Goal: Obtain resource: Obtain resource

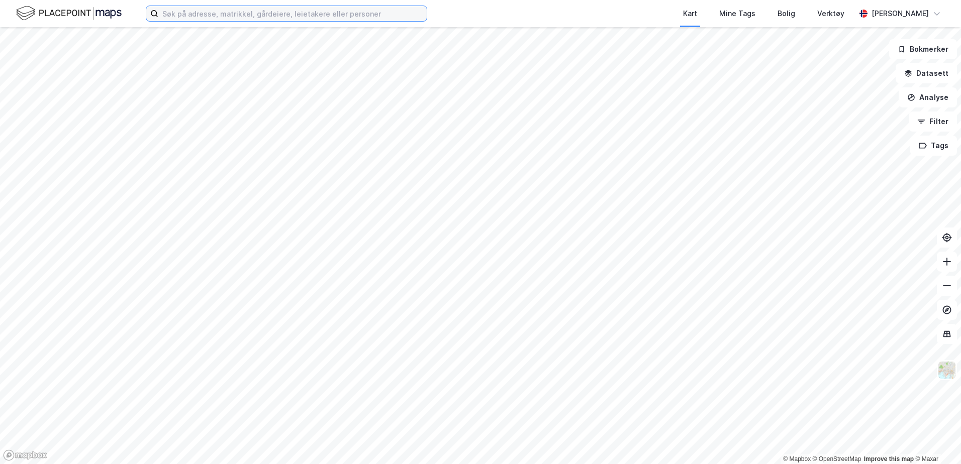
click at [250, 20] on input at bounding box center [292, 13] width 268 height 15
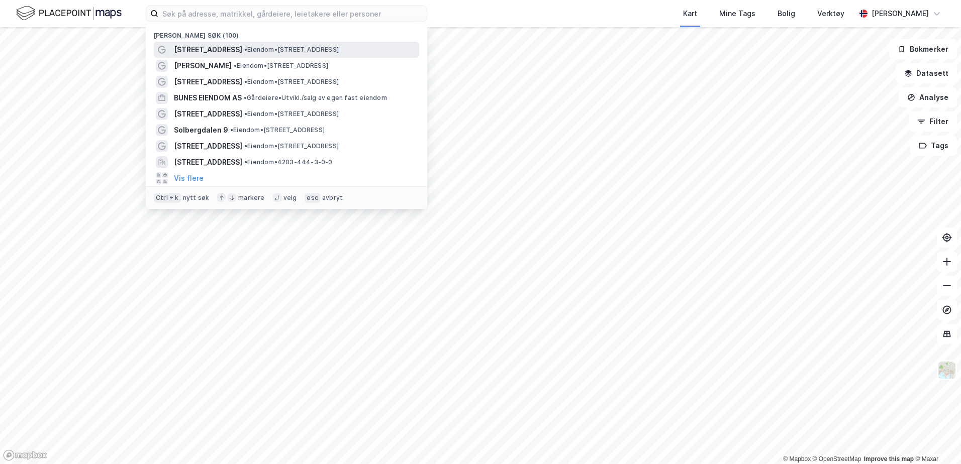
click at [246, 44] on div "[STREET_ADDRESS] • Eiendom • [STREET_ADDRESS]" at bounding box center [295, 50] width 243 height 12
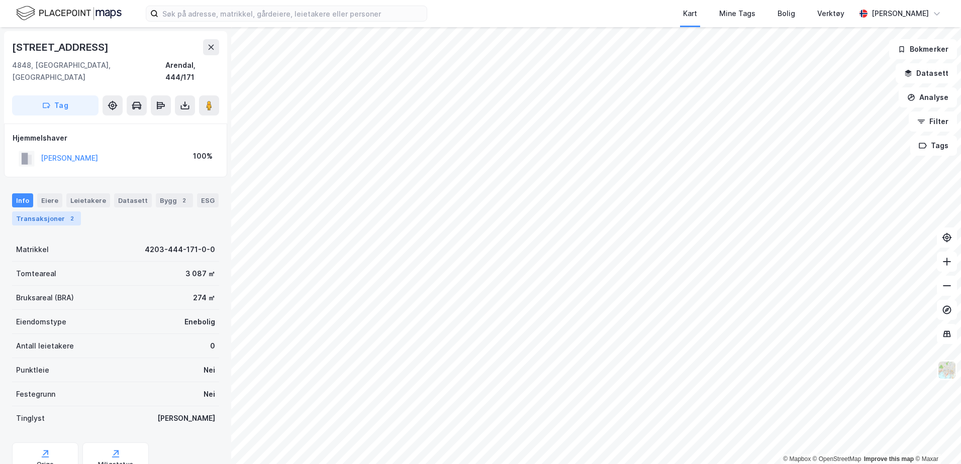
click at [50, 212] on div "Transaksjoner 2" at bounding box center [46, 219] width 69 height 14
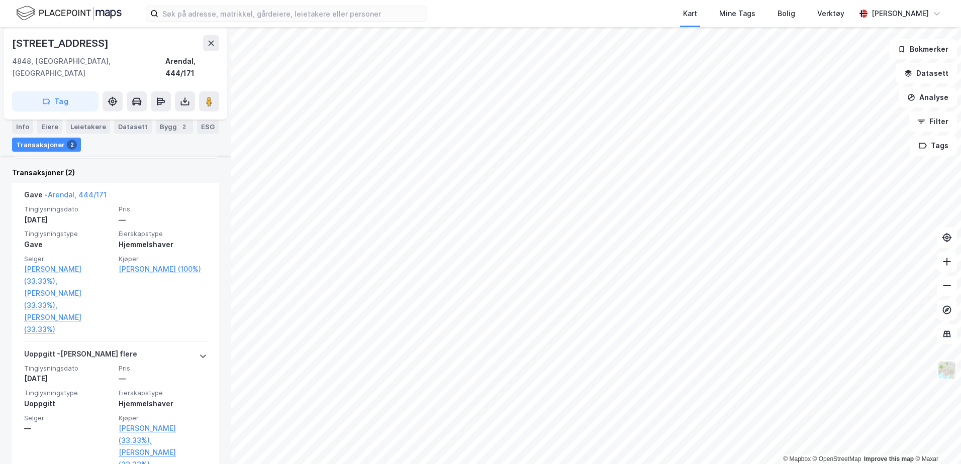
scroll to position [243, 0]
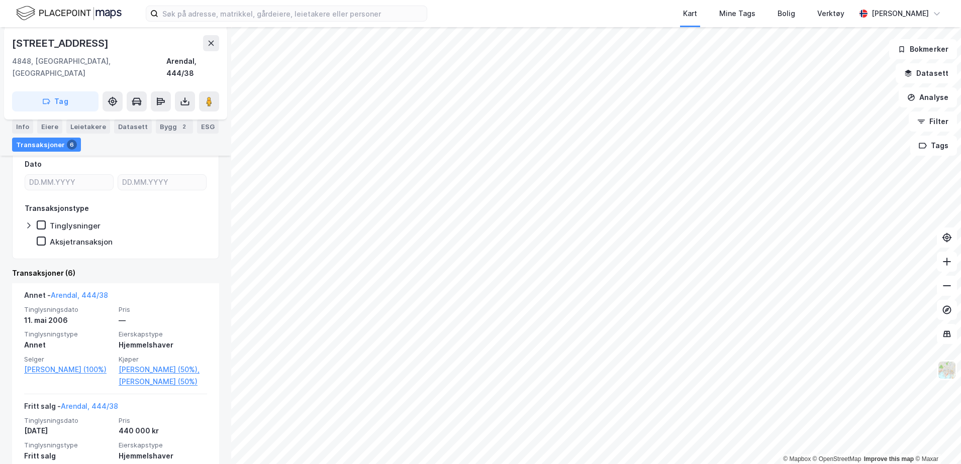
scroll to position [201, 0]
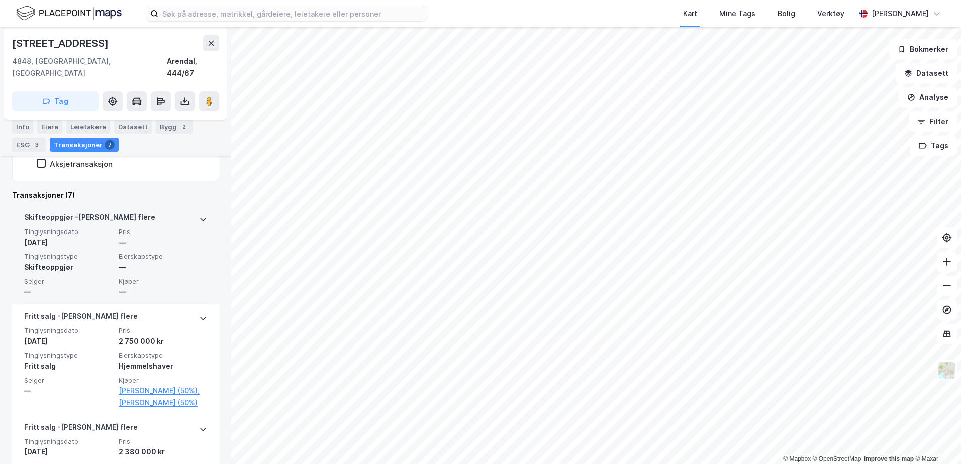
scroll to position [251, 0]
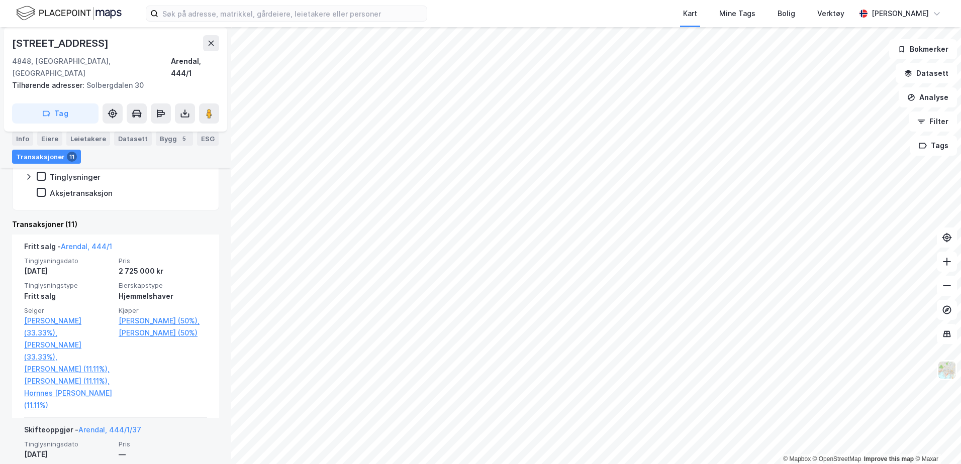
scroll to position [201, 0]
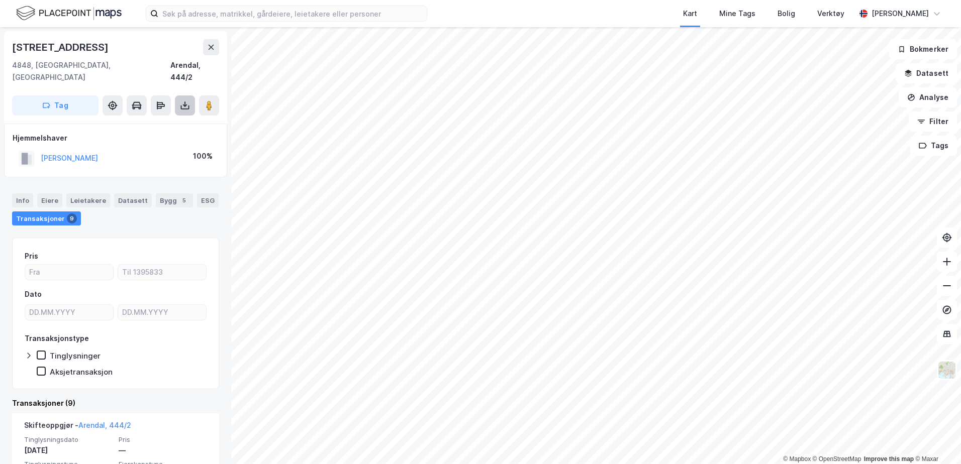
click at [185, 95] on button at bounding box center [185, 105] width 20 height 20
click at [154, 122] on div "Last ned grunnbok" at bounding box center [135, 126] width 58 height 8
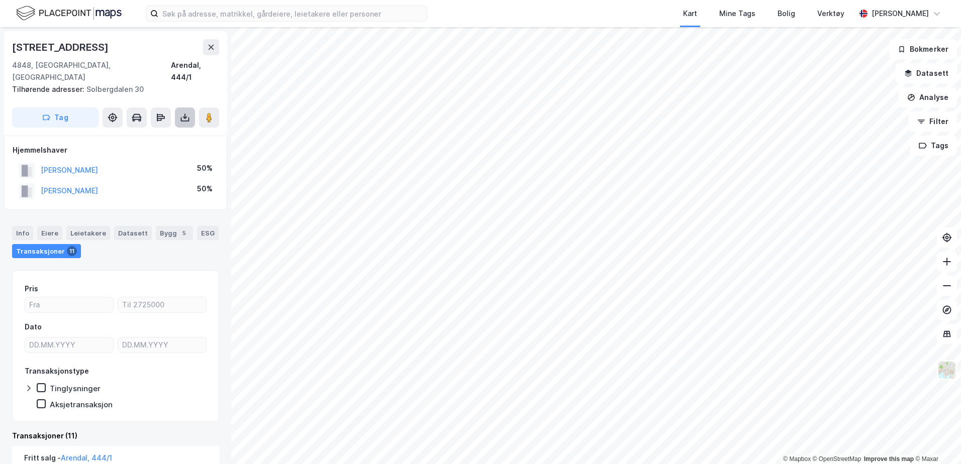
click at [185, 113] on icon at bounding box center [185, 118] width 10 height 10
click at [141, 134] on div "Last ned grunnbok" at bounding box center [135, 138] width 58 height 8
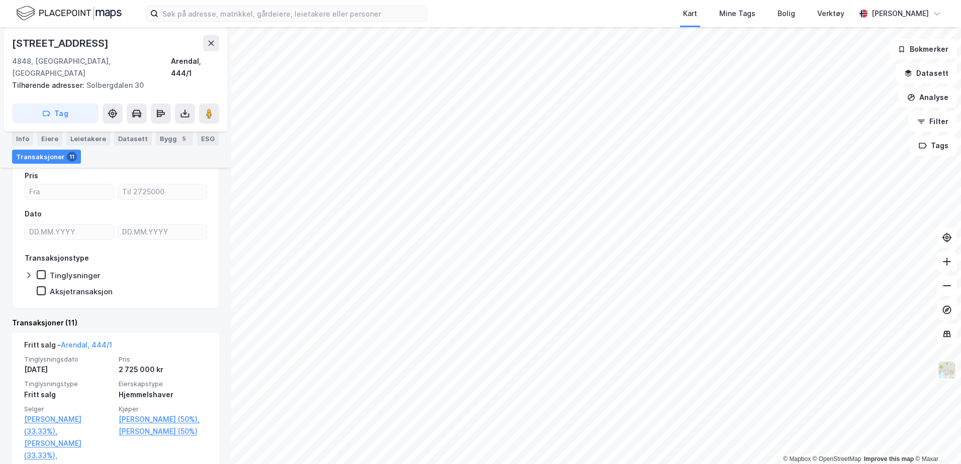
scroll to position [100, 0]
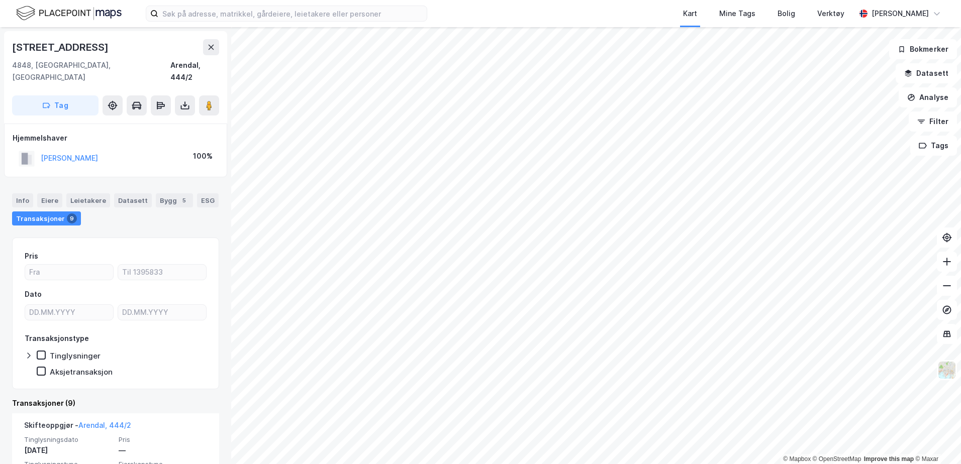
scroll to position [100, 0]
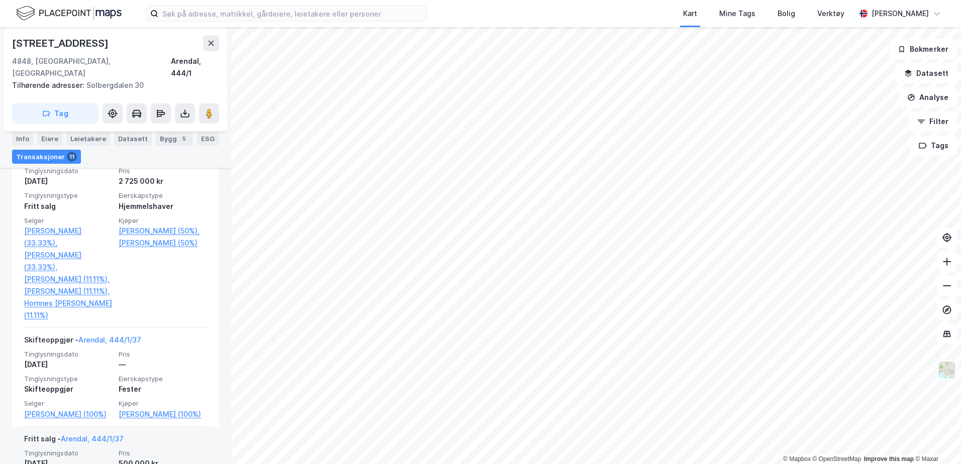
scroll to position [201, 0]
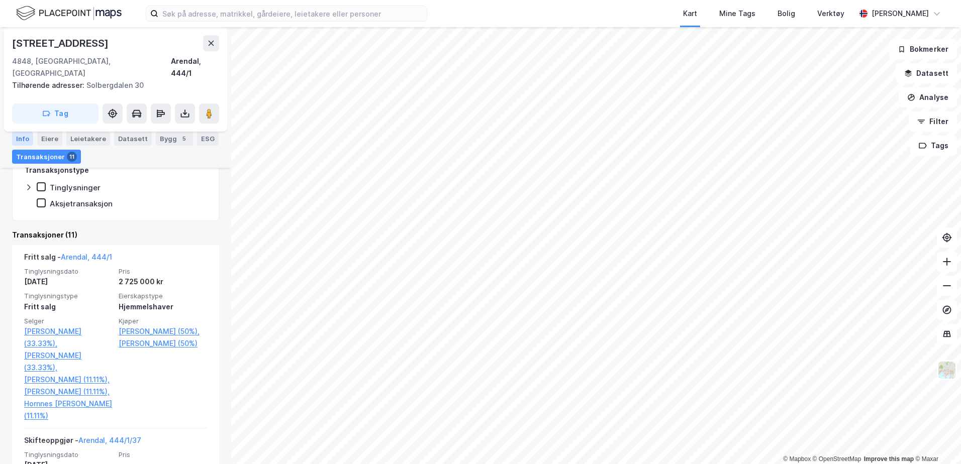
click at [17, 135] on div "Info" at bounding box center [22, 139] width 21 height 14
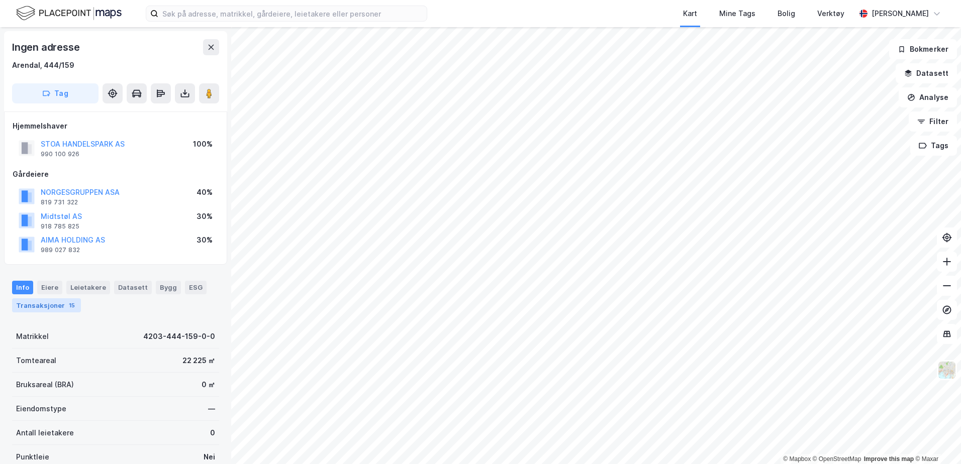
click at [53, 303] on div "Transaksjoner 15" at bounding box center [46, 305] width 69 height 14
